Goal: Information Seeking & Learning: Learn about a topic

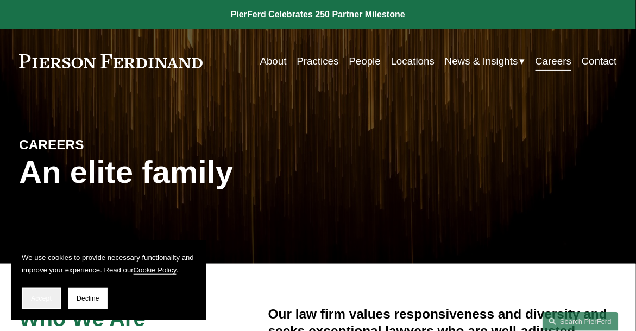
click at [48, 294] on button "Accept" at bounding box center [41, 299] width 39 height 22
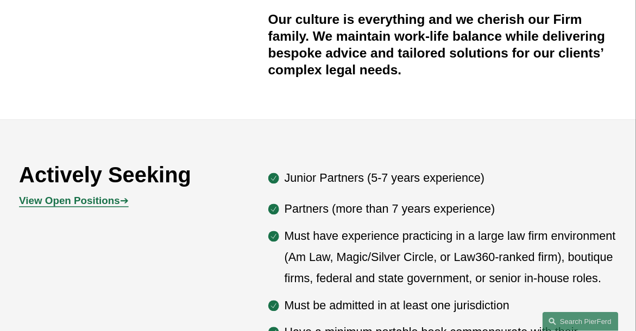
scroll to position [434, 0]
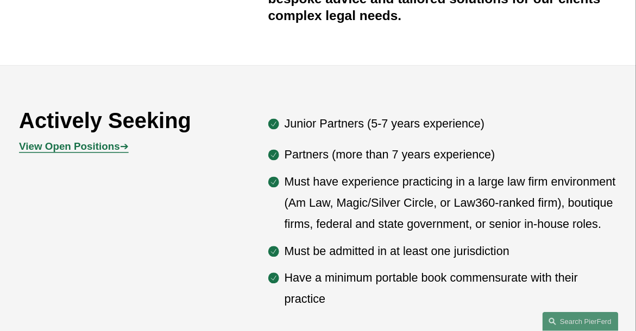
click at [93, 151] on strong "View Open Positions" at bounding box center [69, 146] width 101 height 11
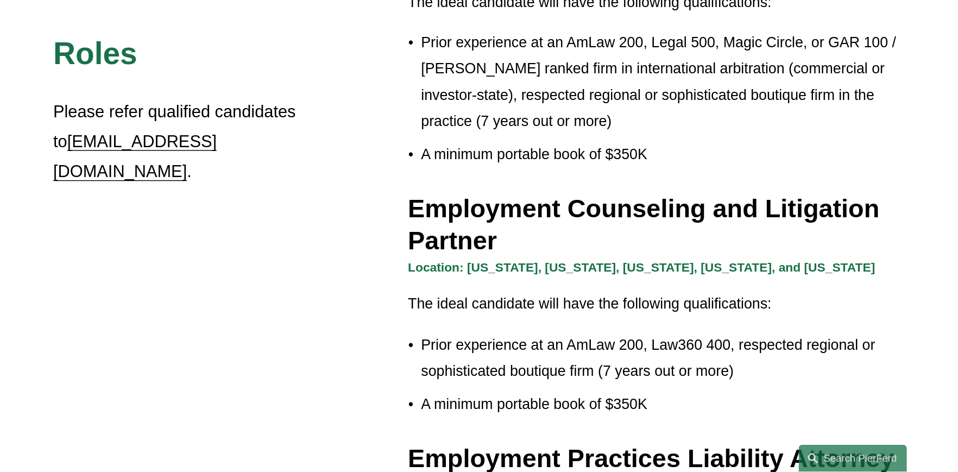
scroll to position [1393, 0]
